Goal: Task Accomplishment & Management: Manage account settings

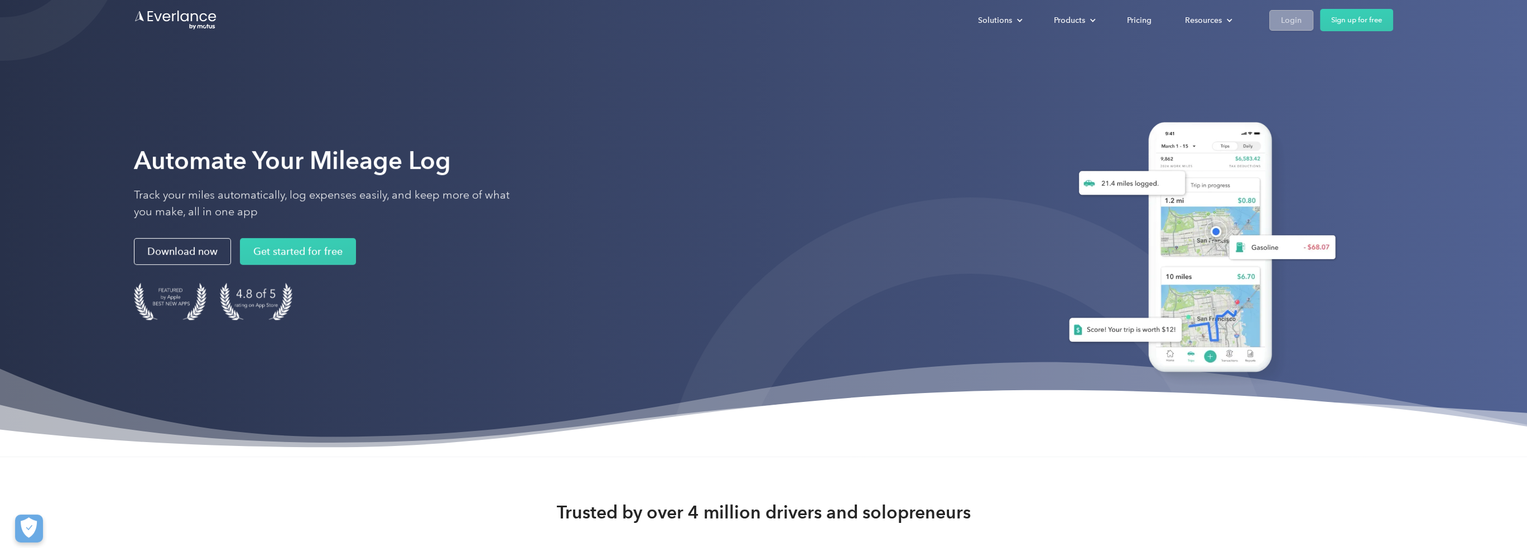
click at [1294, 22] on div "Login" at bounding box center [1291, 20] width 21 height 14
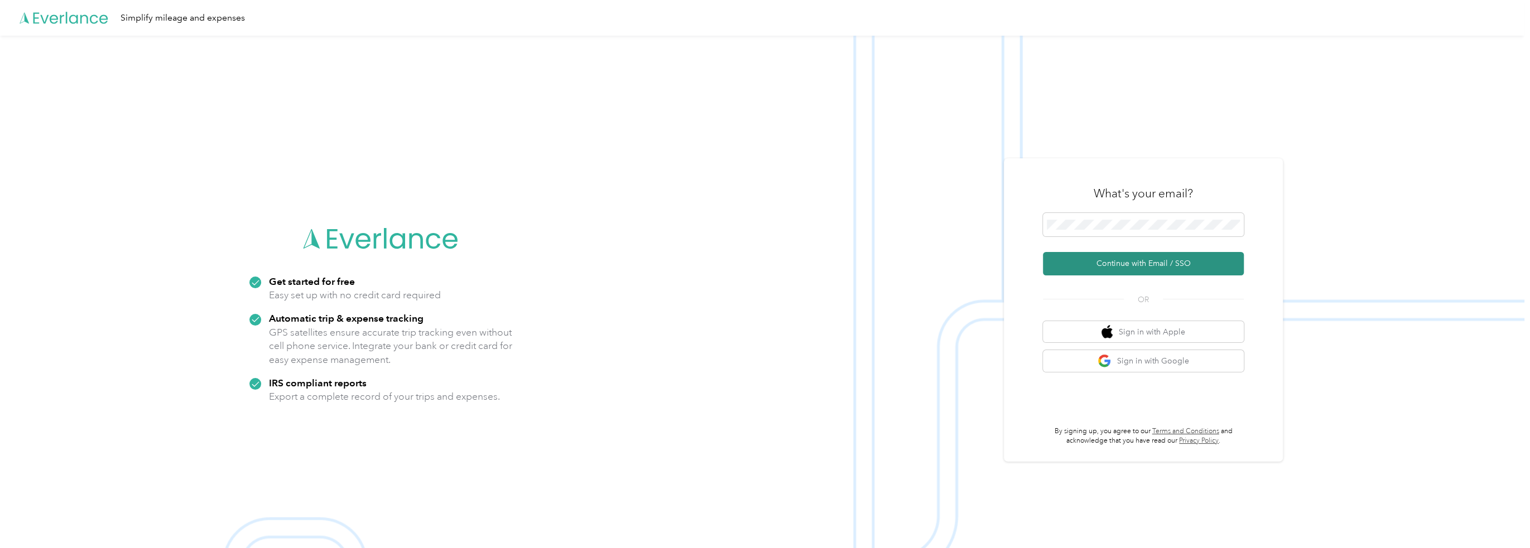
click at [1100, 262] on button "Continue with Email / SSO" at bounding box center [1143, 263] width 201 height 23
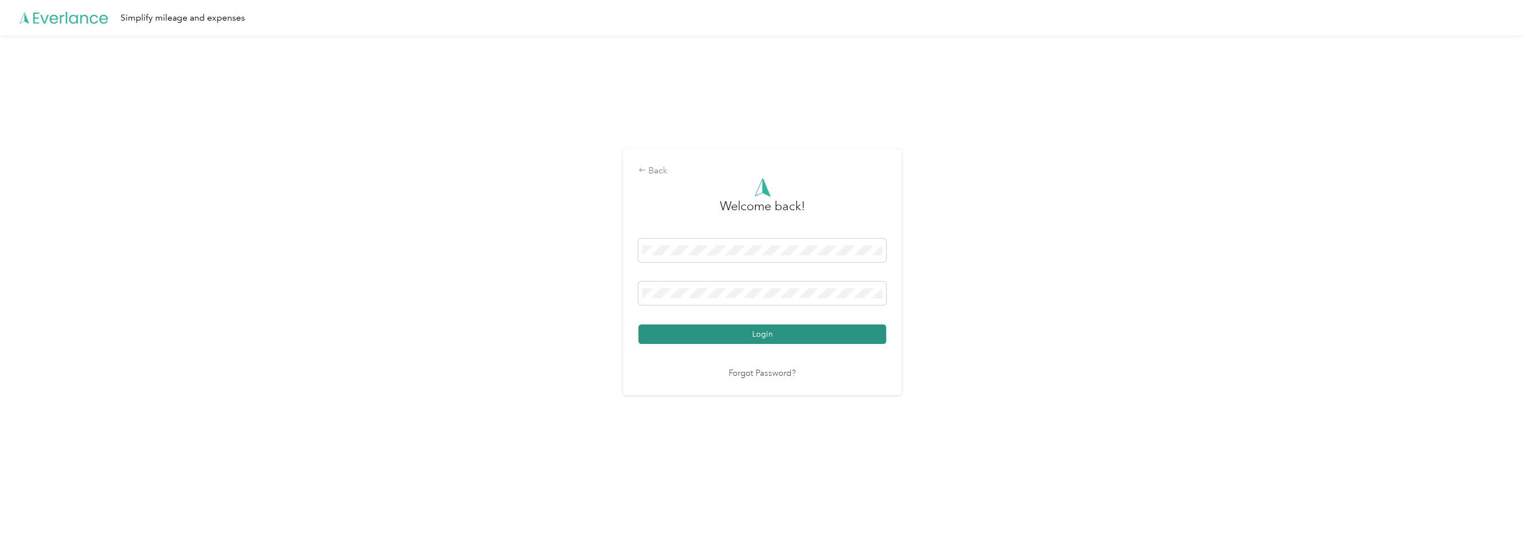
click at [738, 330] on button "Login" at bounding box center [762, 335] width 248 height 20
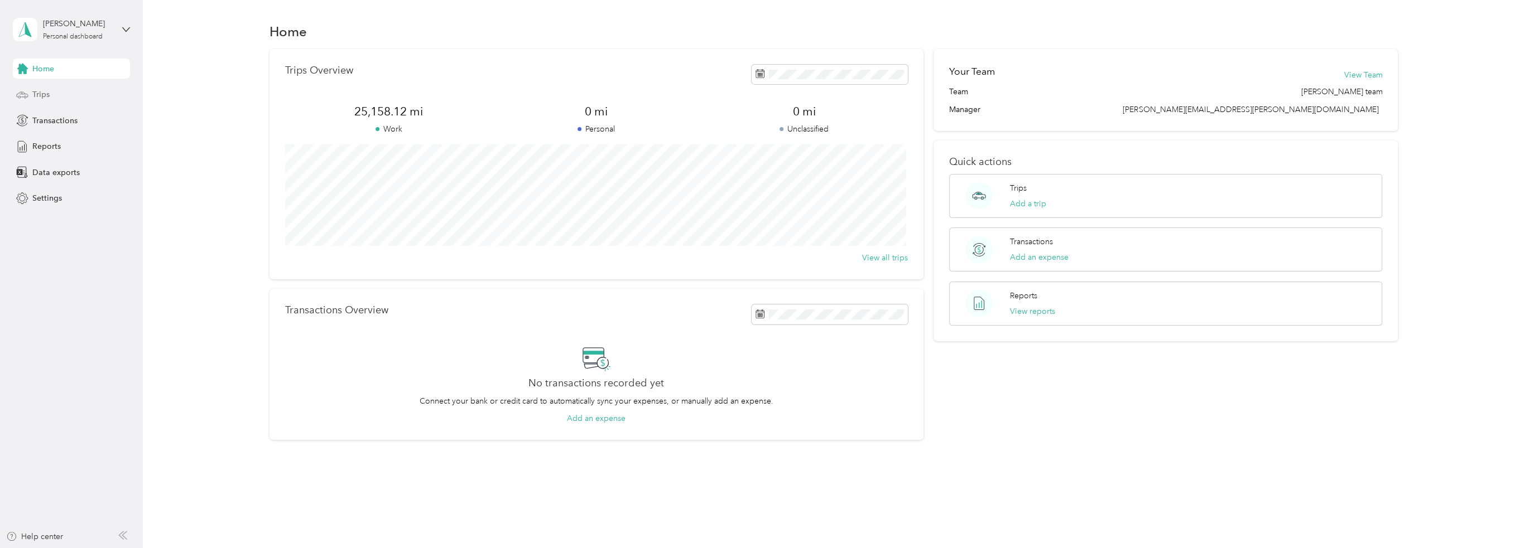
click at [50, 95] on div "Trips" at bounding box center [71, 95] width 117 height 20
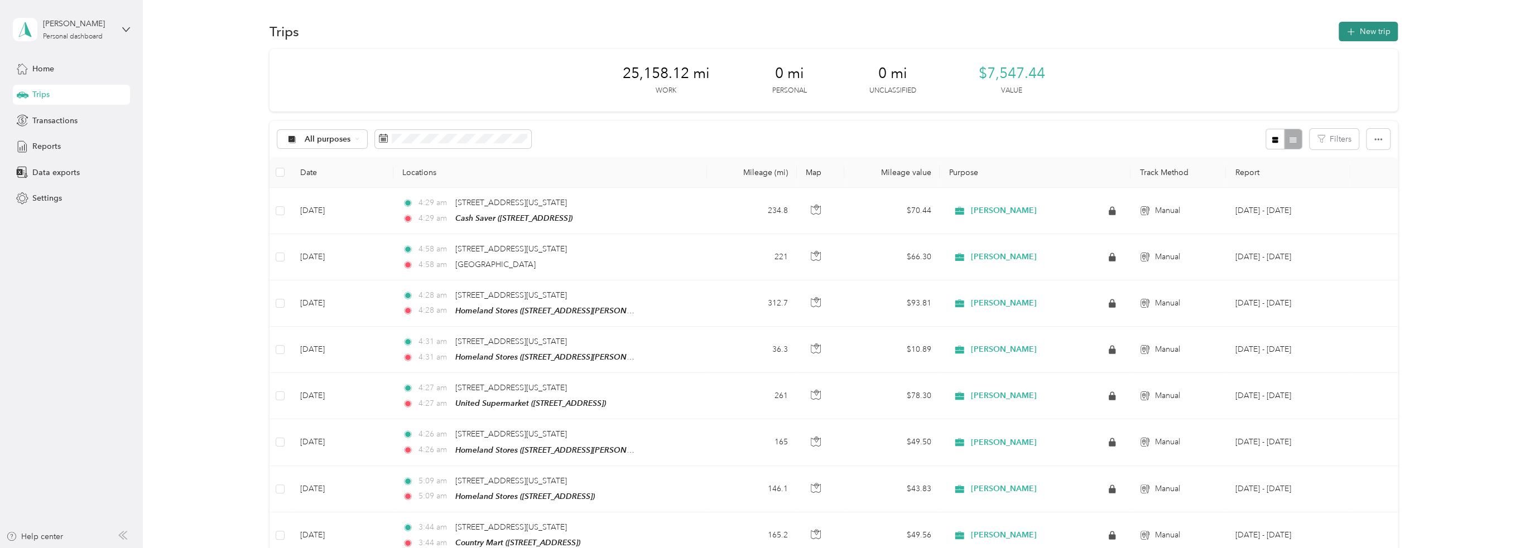
click at [1361, 31] on button "New trip" at bounding box center [1367, 32] width 59 height 20
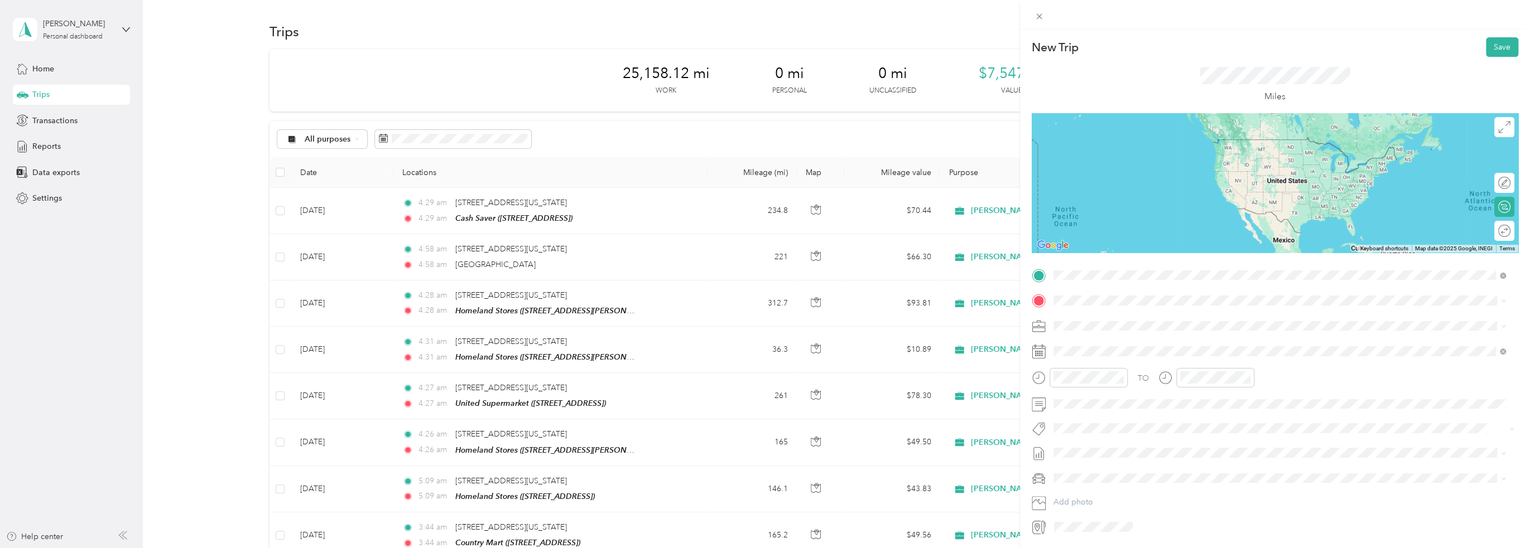
click at [1132, 344] on span "[STREET_ADDRESS][US_STATE][US_STATE]" at bounding box center [1150, 339] width 152 height 10
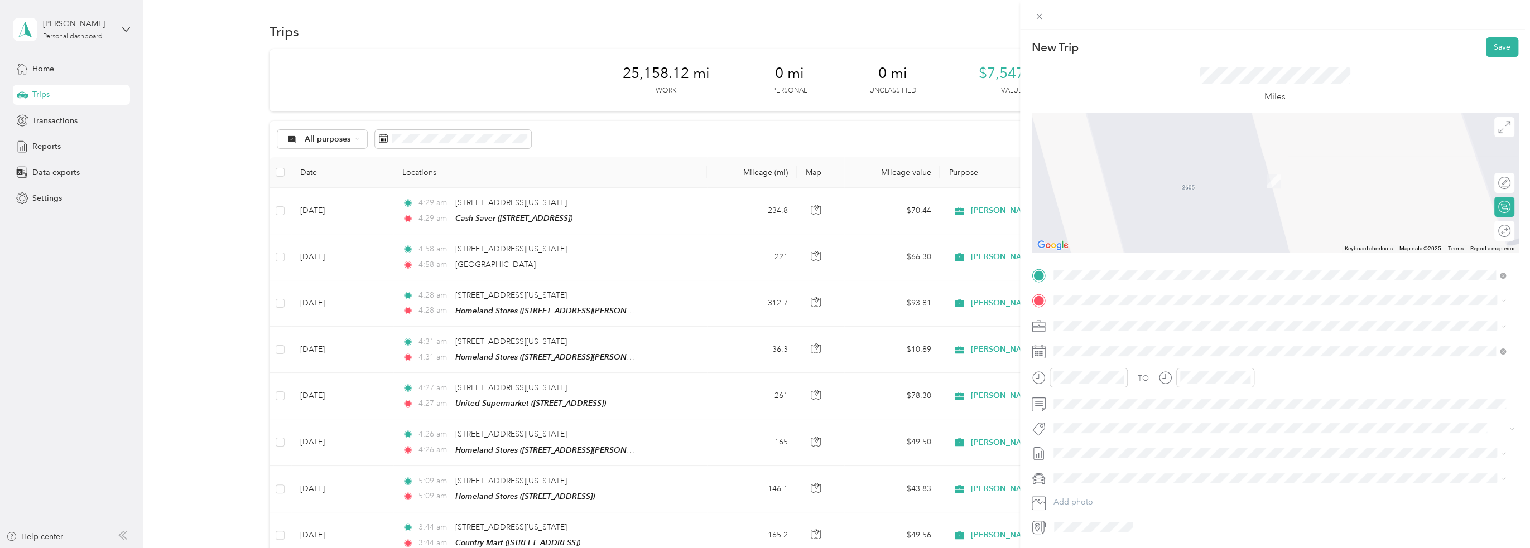
click at [1138, 353] on div "TEAM Homeland Stores [STREET_ADDRESS]" at bounding box center [1125, 353] width 102 height 27
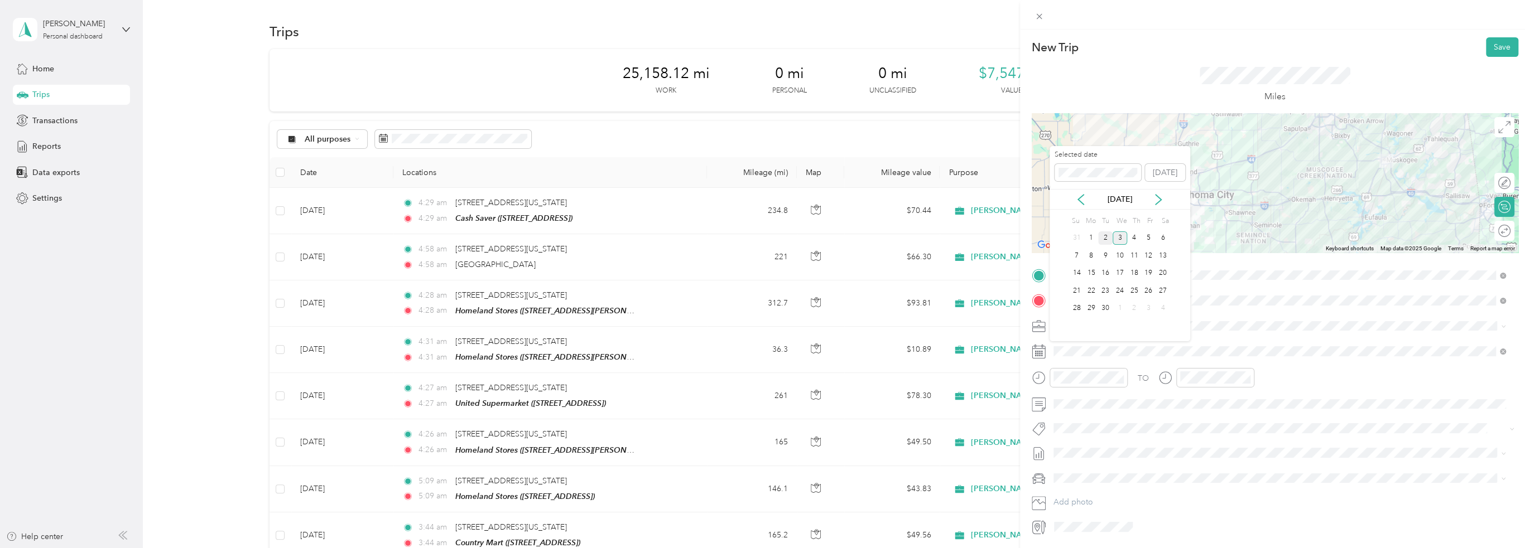
click at [1108, 236] on div "2" at bounding box center [1105, 239] width 15 height 14
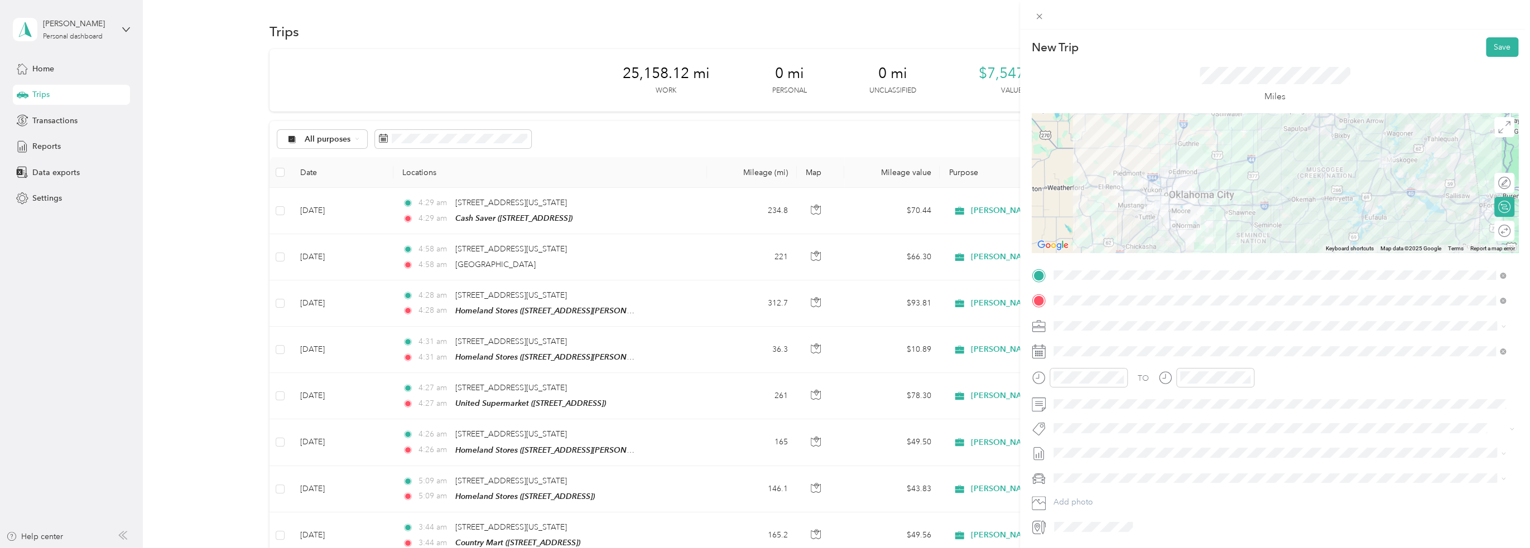
click at [1510, 235] on div "Round trip" at bounding box center [1510, 231] width 0 height 12
click at [1491, 232] on div at bounding box center [1498, 231] width 23 height 12
click at [1493, 48] on button "Save" at bounding box center [1502, 47] width 32 height 20
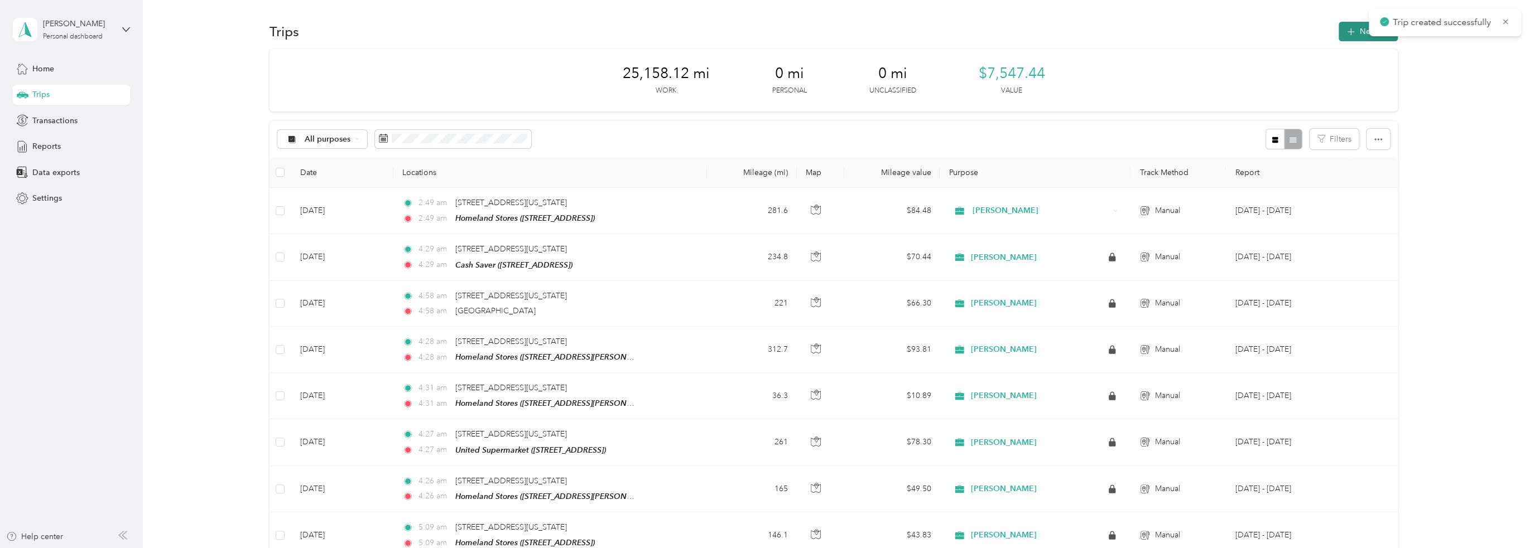
click at [1349, 36] on icon "button" at bounding box center [1350, 32] width 13 height 13
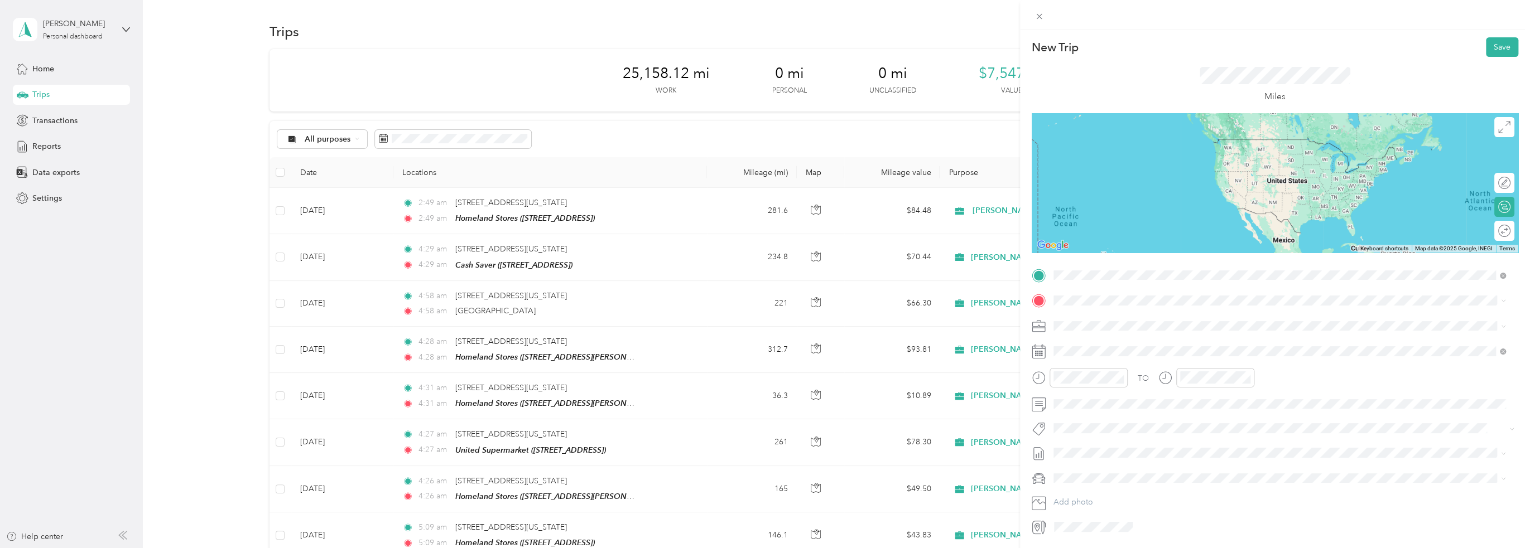
click at [1130, 344] on span "[STREET_ADDRESS][US_STATE][US_STATE]" at bounding box center [1150, 339] width 152 height 10
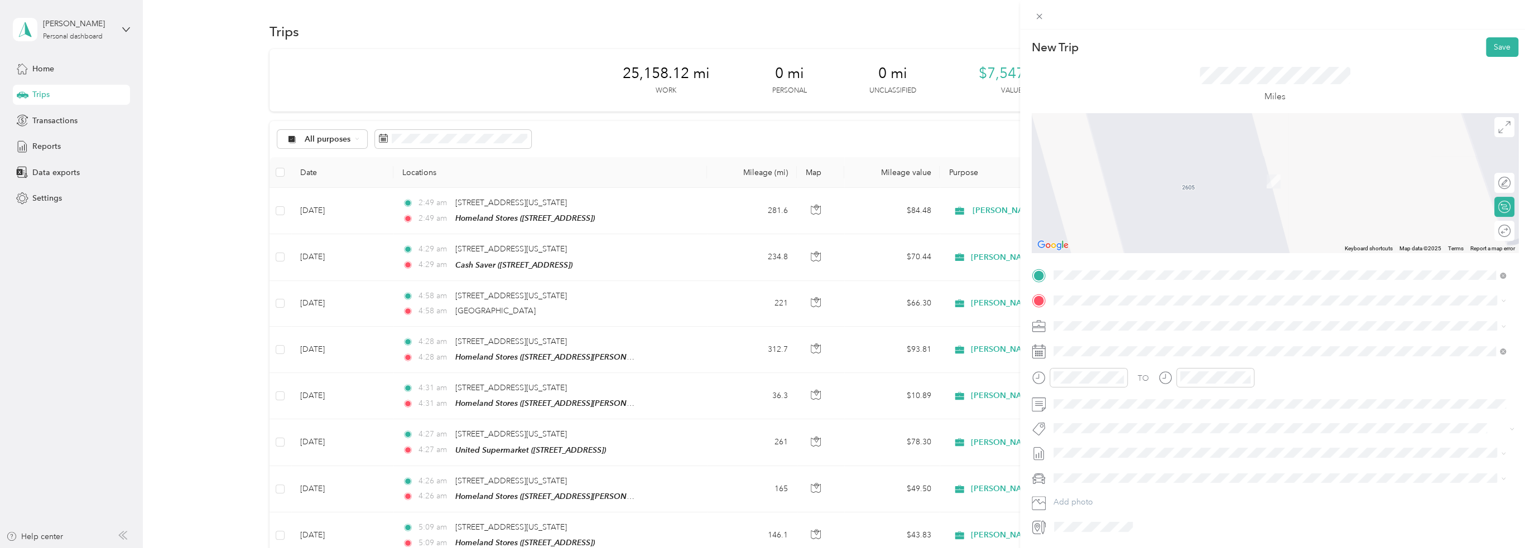
click at [1146, 352] on div "TEAM Homeland Stores [STREET_ADDRESS]" at bounding box center [1125, 352] width 102 height 27
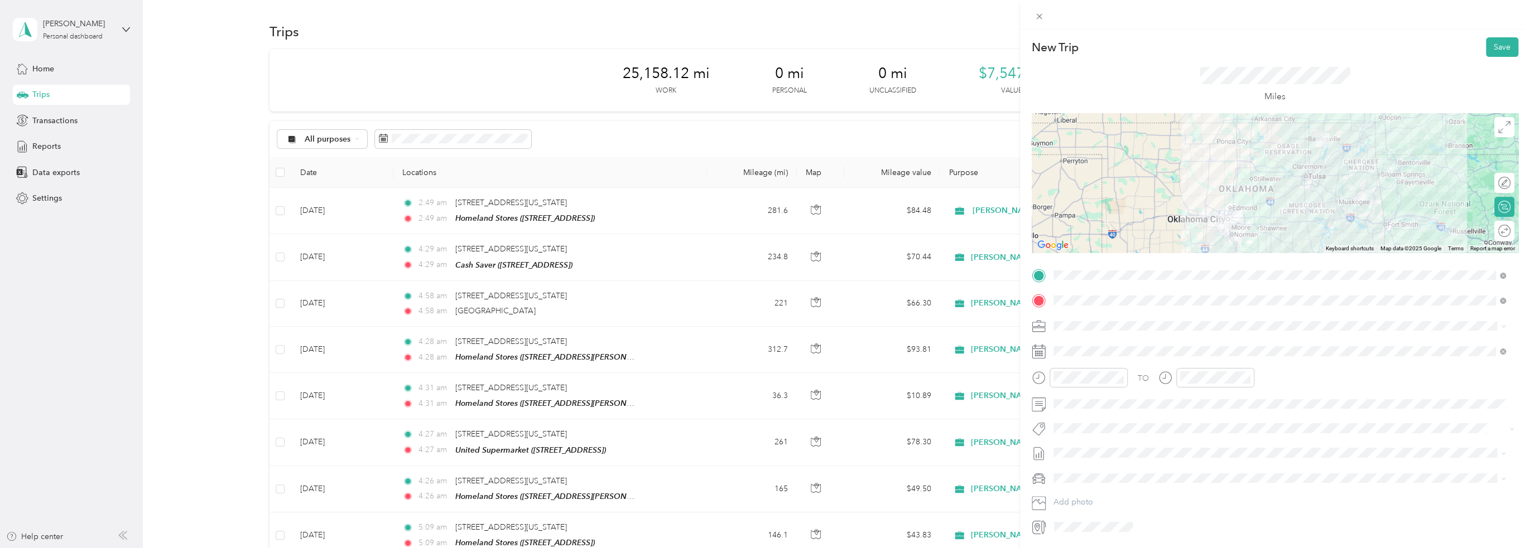
click at [1494, 236] on div "Round trip" at bounding box center [1504, 231] width 20 height 20
click at [1493, 234] on div at bounding box center [1498, 231] width 23 height 12
click at [1494, 54] on button "Save" at bounding box center [1502, 47] width 32 height 20
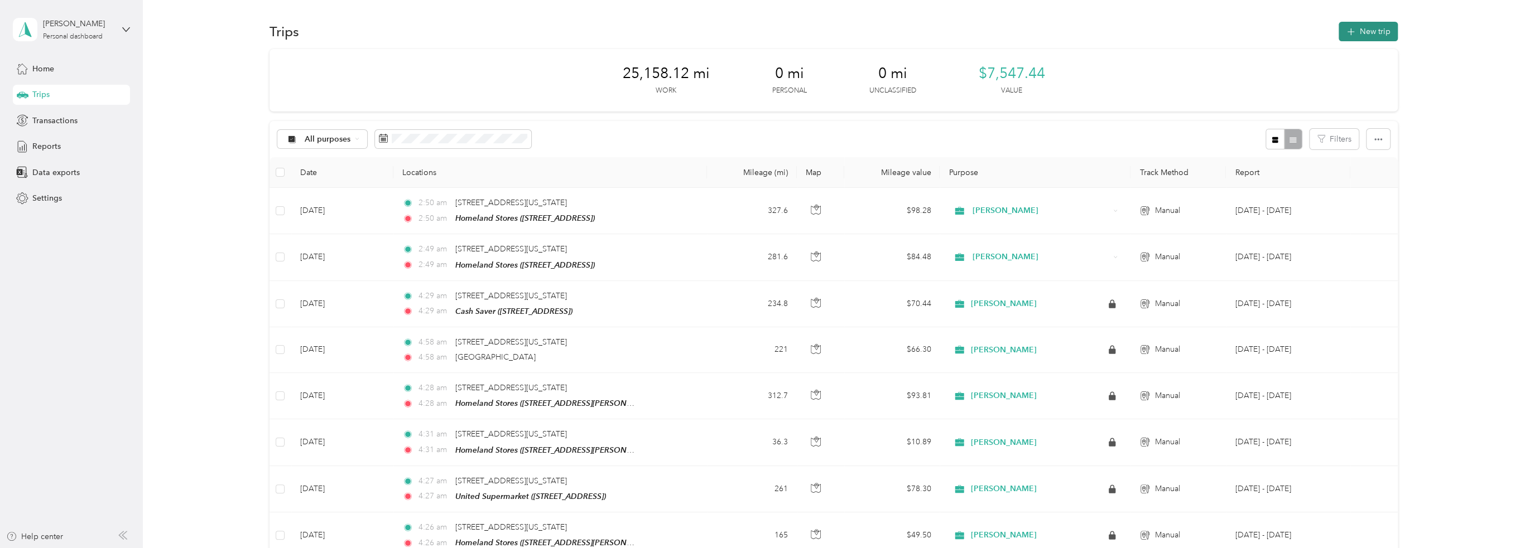
click at [1358, 32] on button "New trip" at bounding box center [1367, 32] width 59 height 20
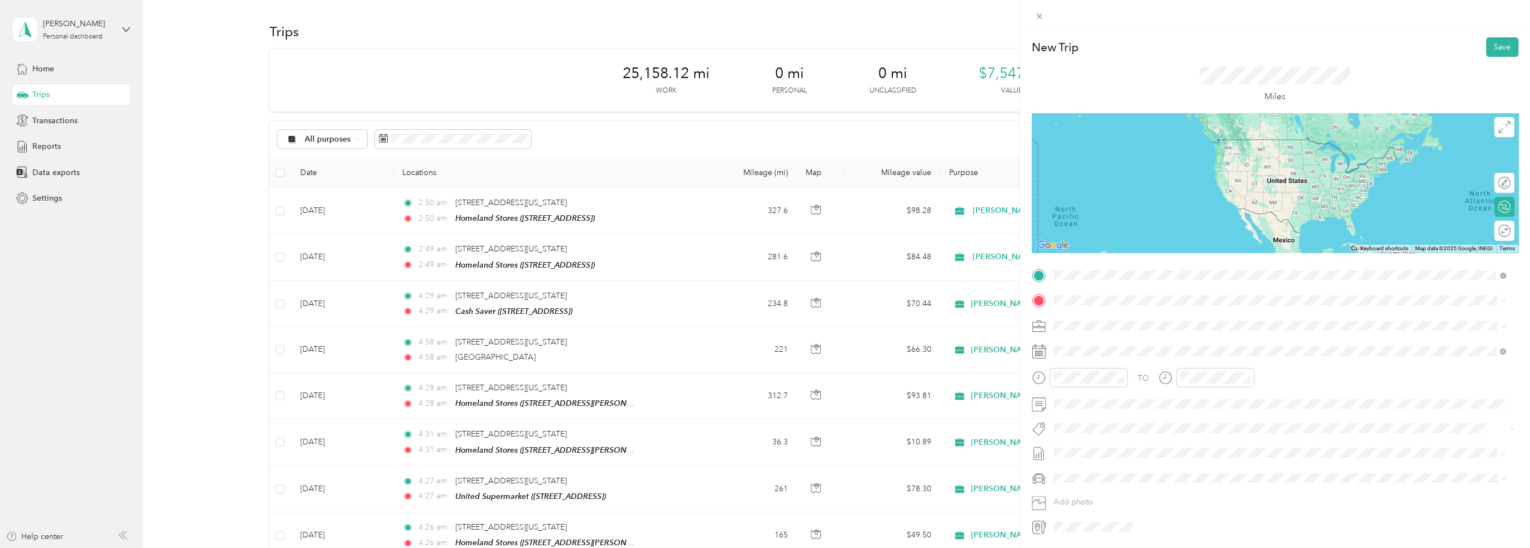
click at [1127, 344] on span "[STREET_ADDRESS][US_STATE][US_STATE]" at bounding box center [1150, 339] width 152 height 10
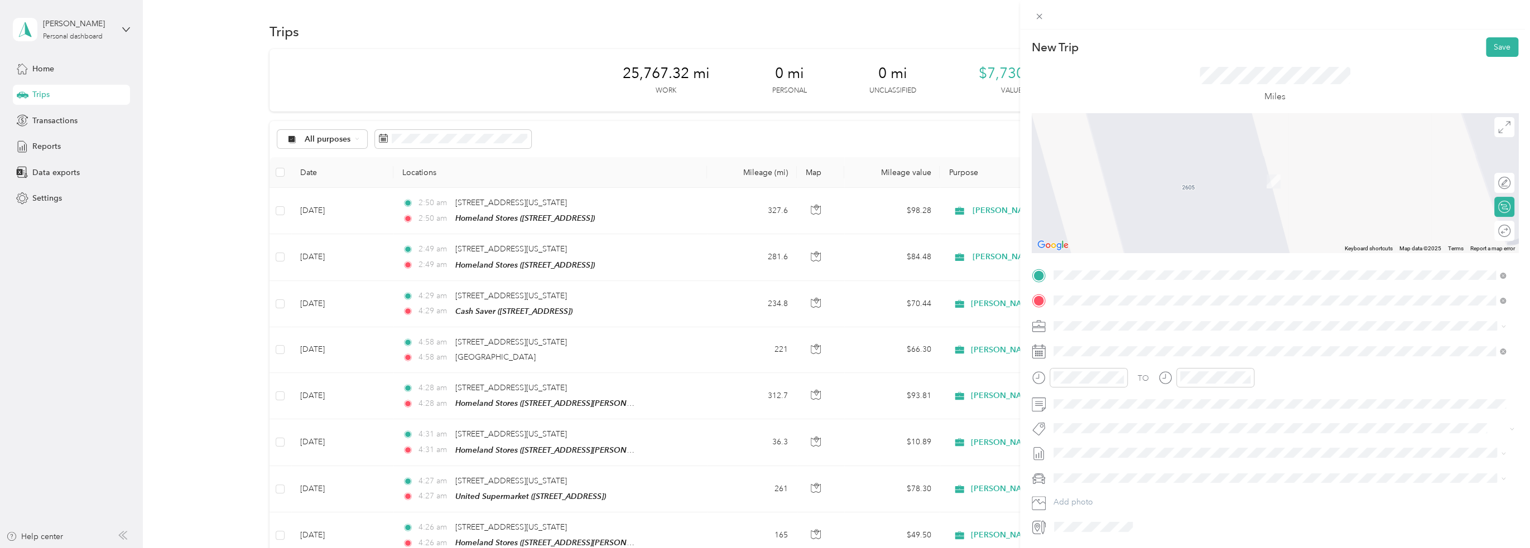
click at [1116, 364] on div "TEAM Homeland Stores [STREET_ADDRESS]" at bounding box center [1279, 353] width 445 height 31
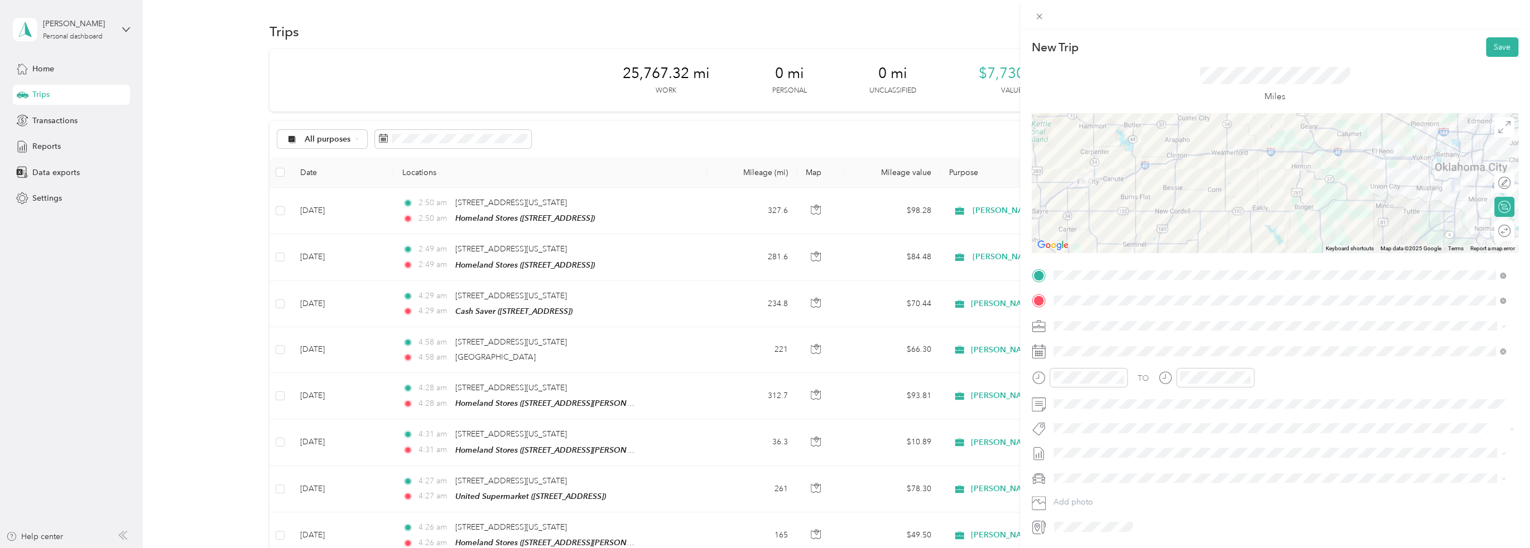
drag, startPoint x: 1504, startPoint y: 258, endPoint x: 1490, endPoint y: 264, distance: 15.0
drag, startPoint x: 1490, startPoint y: 264, endPoint x: 1495, endPoint y: 230, distance: 34.4
click at [1498, 230] on icon at bounding box center [1504, 231] width 12 height 12
click at [1507, 230] on div at bounding box center [1508, 231] width 3 height 12
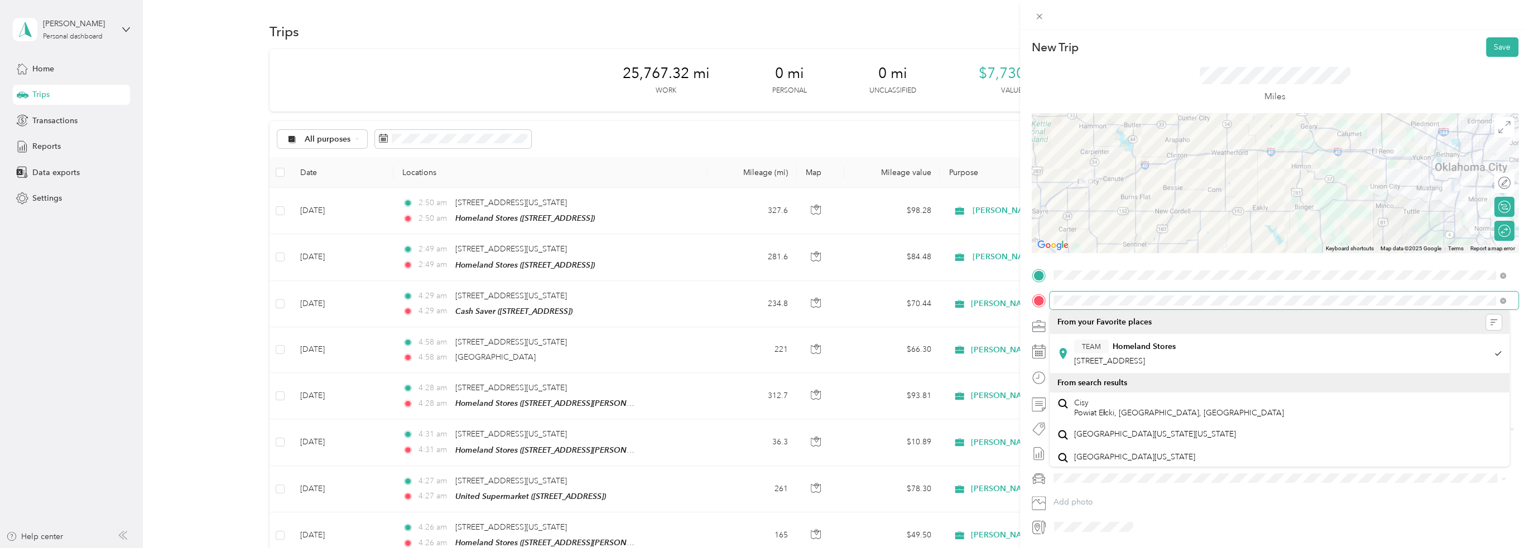
click at [1045, 301] on div at bounding box center [1274, 301] width 486 height 18
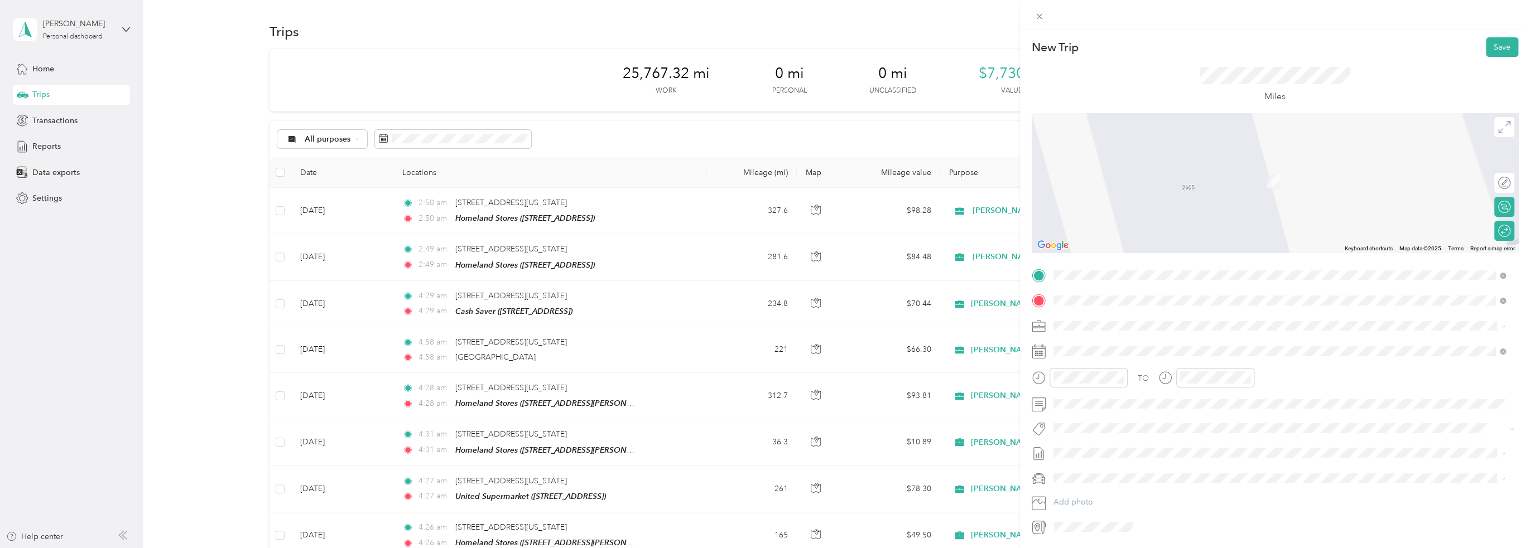
click at [1205, 358] on span "[STREET_ADDRESS][PERSON_NAME]" at bounding box center [1140, 360] width 133 height 9
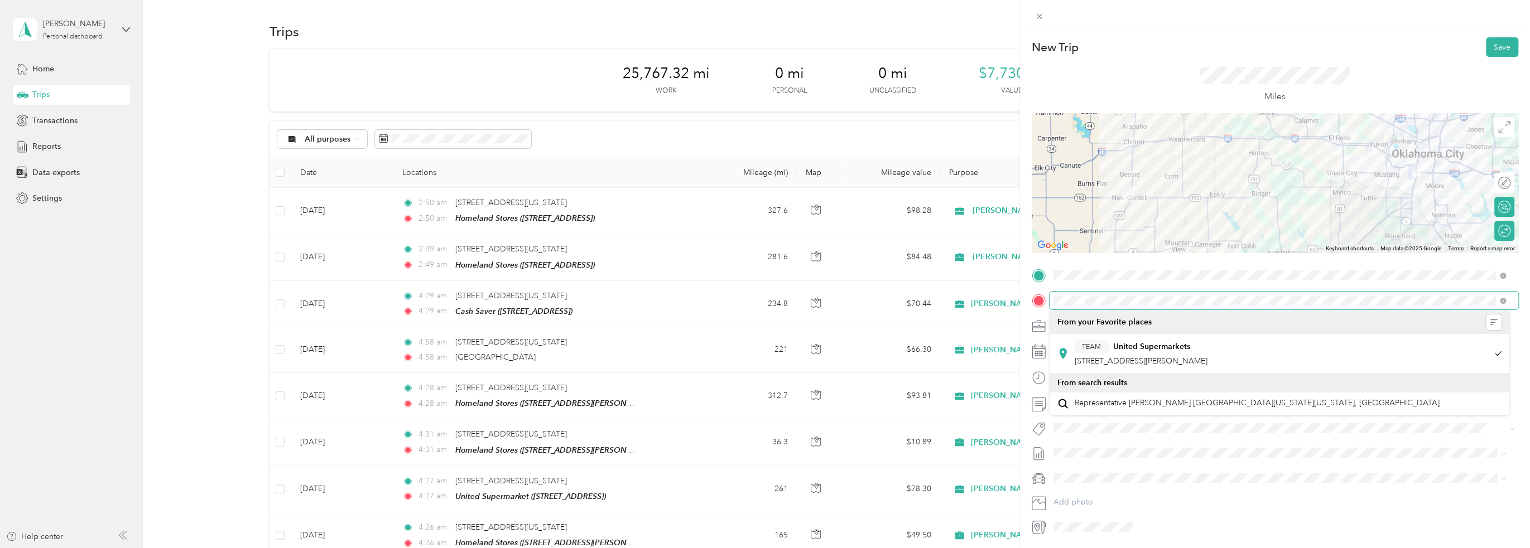
click at [1029, 299] on form "New Trip Save This trip cannot be edited because it is either under review, app…" at bounding box center [1275, 286] width 510 height 499
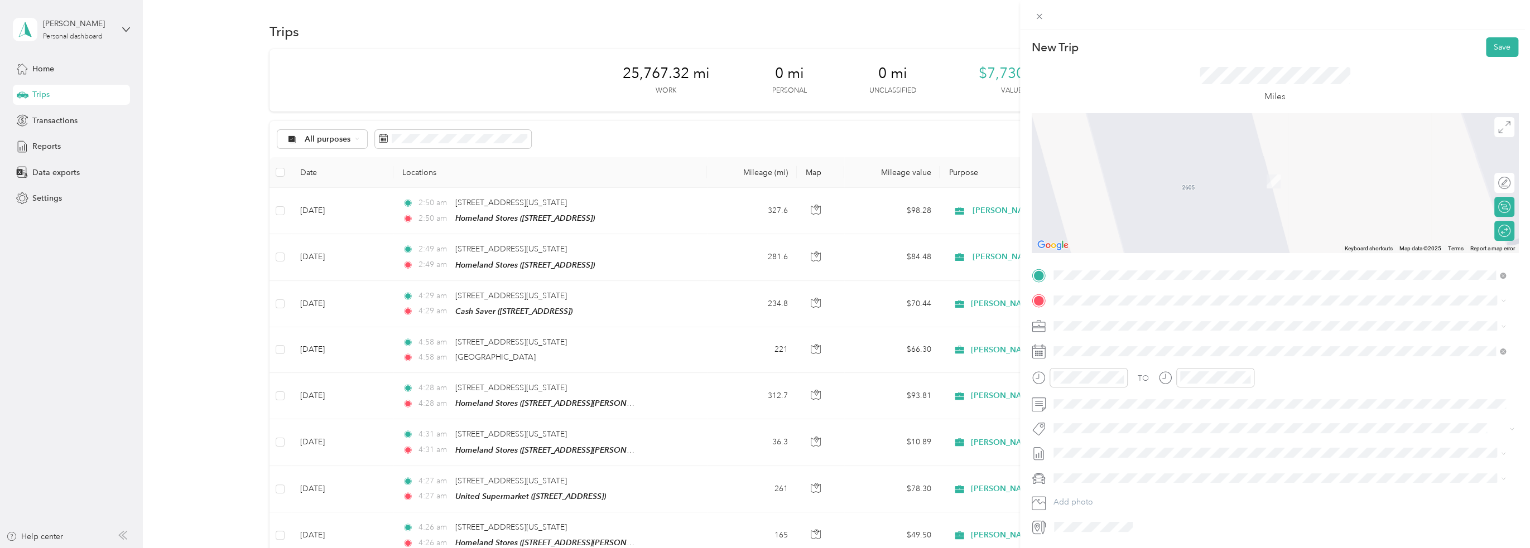
click at [1129, 358] on span "[STREET_ADDRESS][PERSON_NAME]" at bounding box center [1140, 357] width 133 height 9
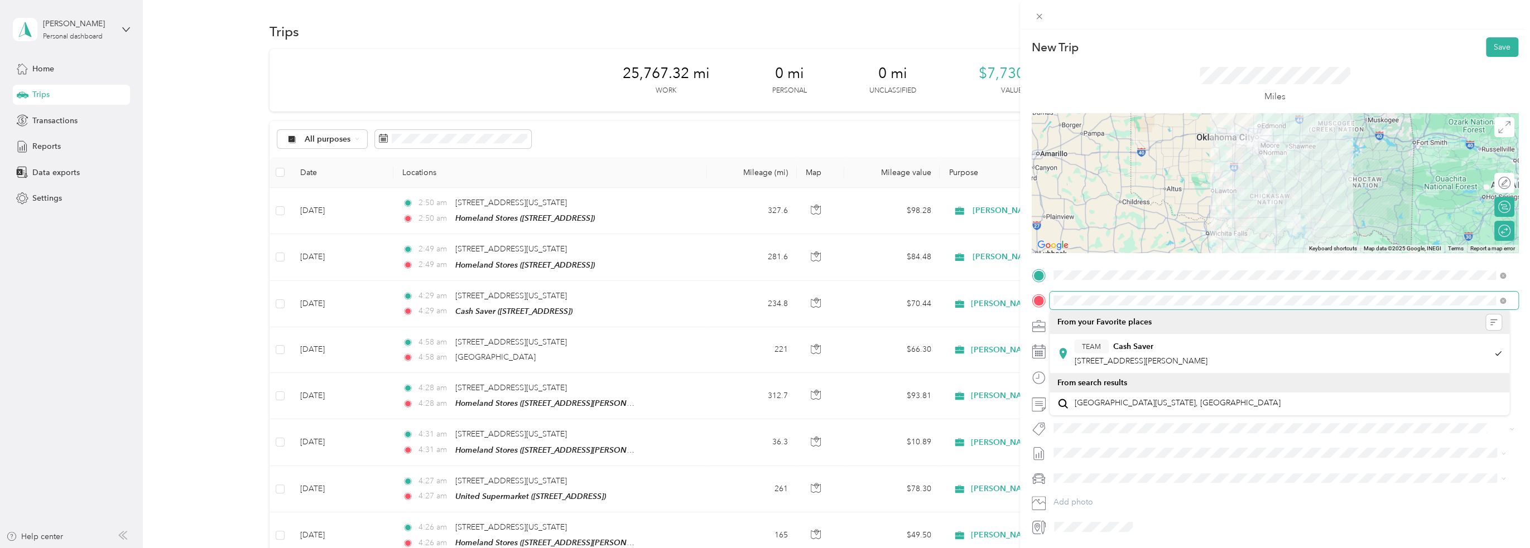
click at [1034, 303] on div at bounding box center [1274, 301] width 486 height 18
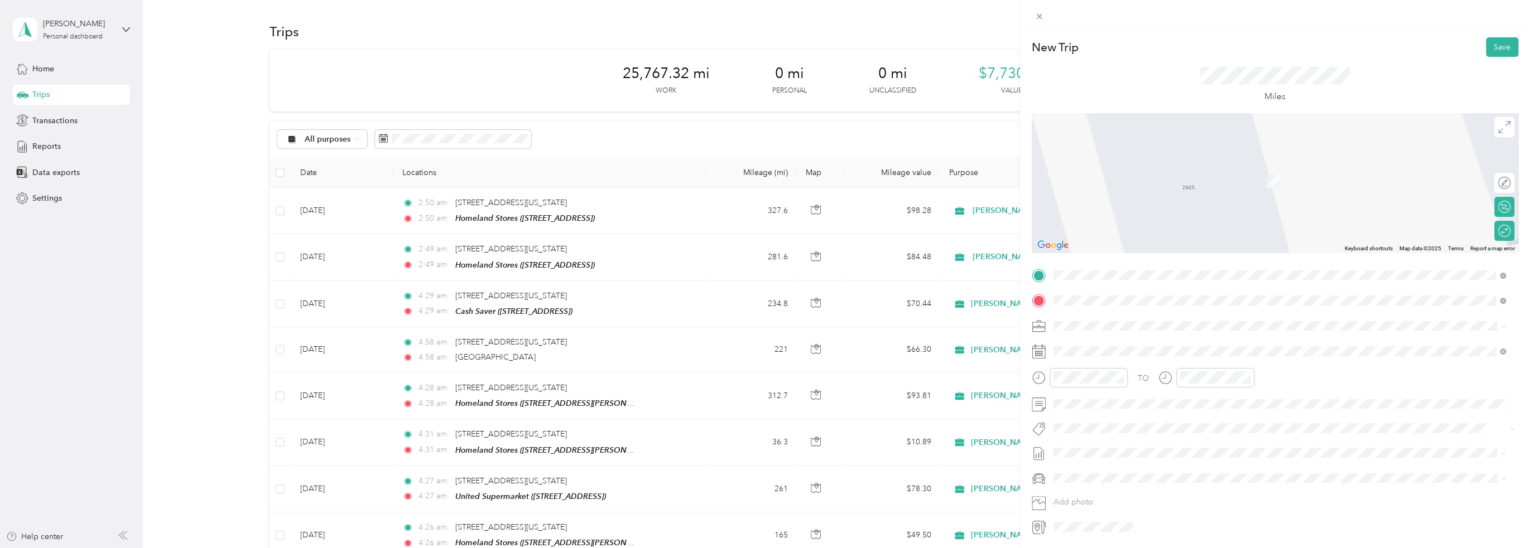
click at [1145, 361] on span "[STREET_ADDRESS]" at bounding box center [1109, 360] width 71 height 9
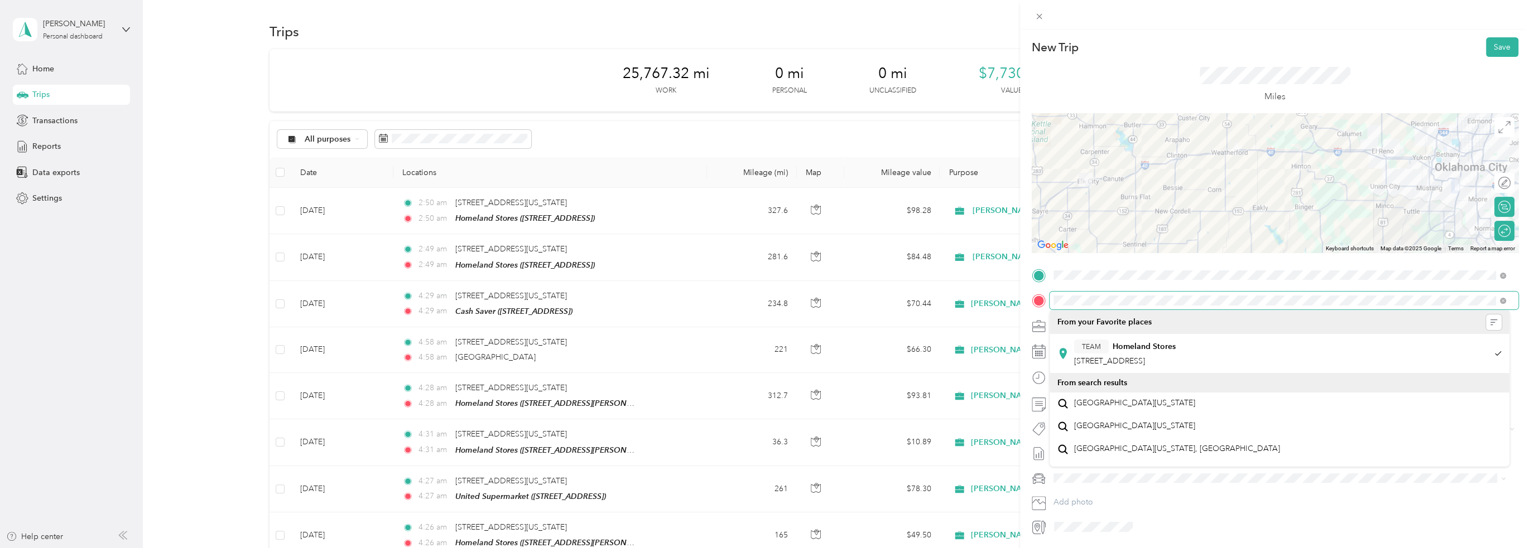
click at [1049, 302] on span at bounding box center [1283, 301] width 469 height 18
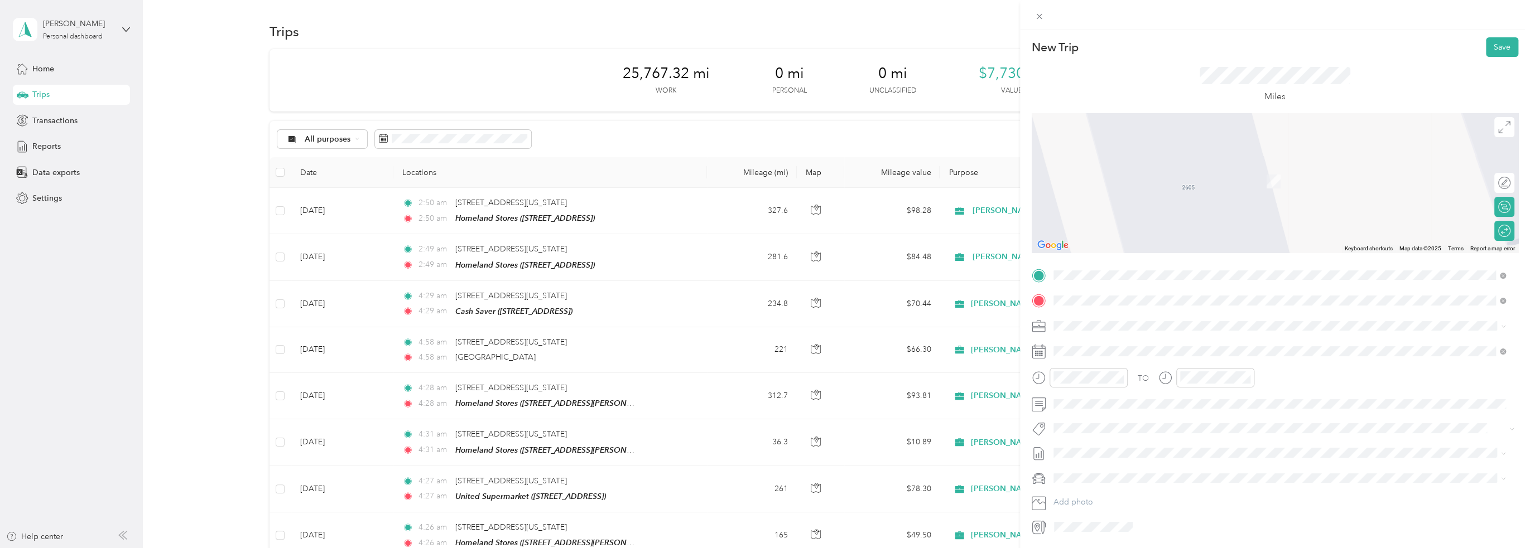
click at [1166, 345] on div "TEAM Cash Saver" at bounding box center [1140, 347] width 133 height 14
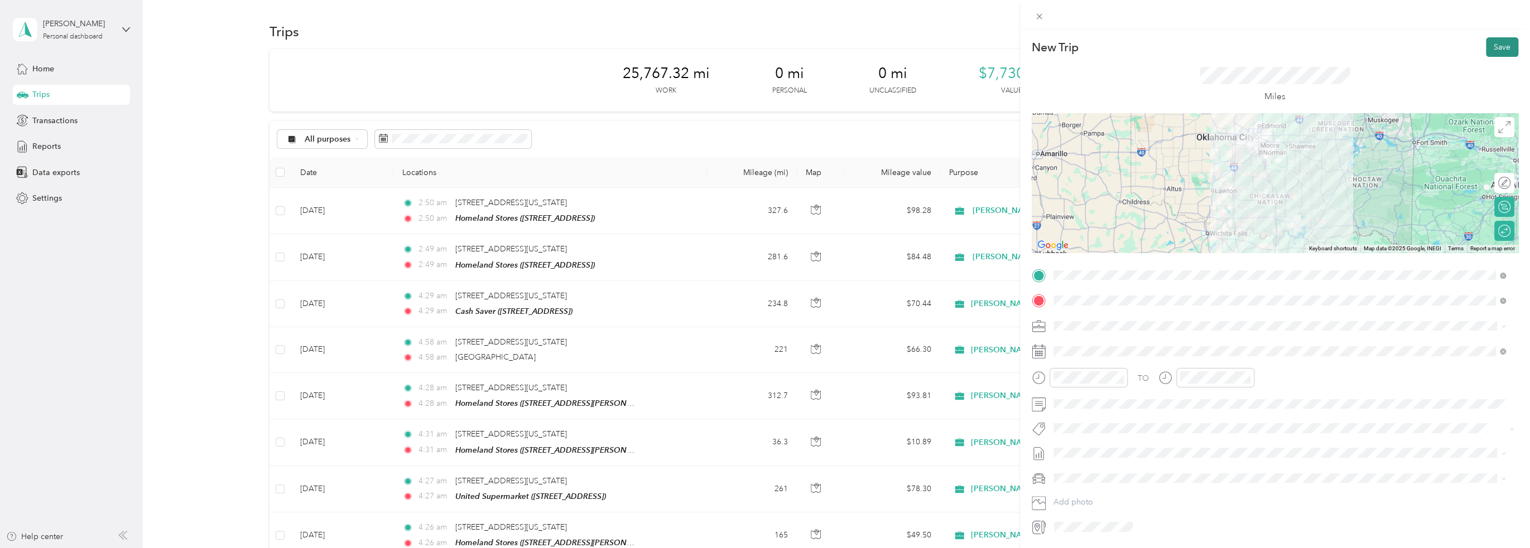
click at [1500, 47] on button "Save" at bounding box center [1502, 47] width 32 height 20
